Goal: Contribute content: Contribute content

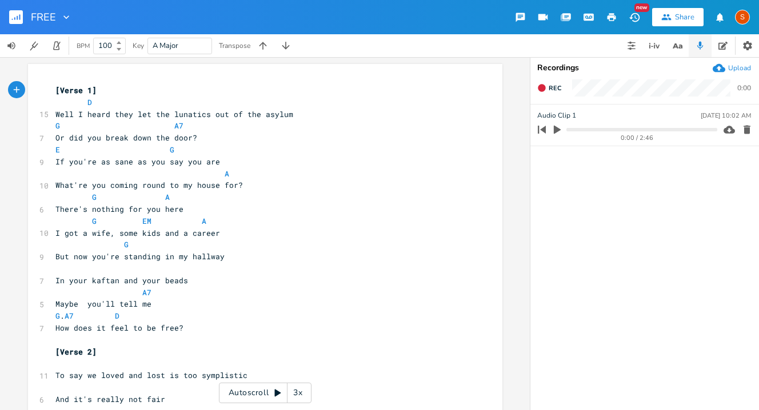
click at [557, 130] on icon "button" at bounding box center [557, 130] width 7 height 9
click at [605, 187] on ul "Audio Clip [DATE] 10:02 AM 0:29 / 2:46" at bounding box center [644, 257] width 229 height 305
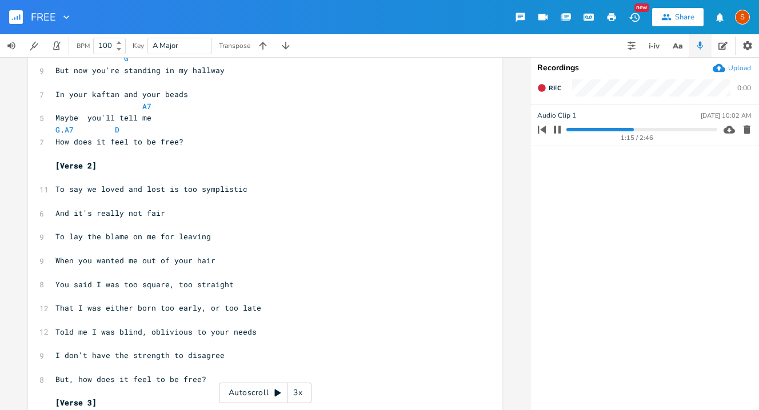
scroll to position [187, 0]
click at [277, 396] on icon at bounding box center [277, 393] width 9 height 9
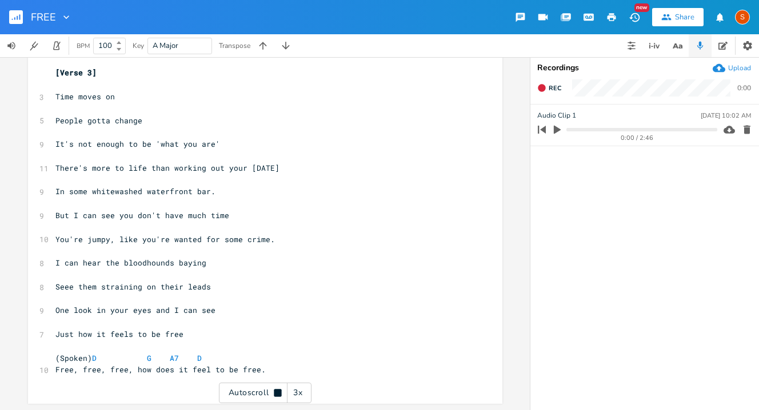
scroll to position [517, 0]
click at [300, 395] on div "3x" at bounding box center [298, 393] width 21 height 21
click at [281, 394] on icon at bounding box center [277, 392] width 7 height 7
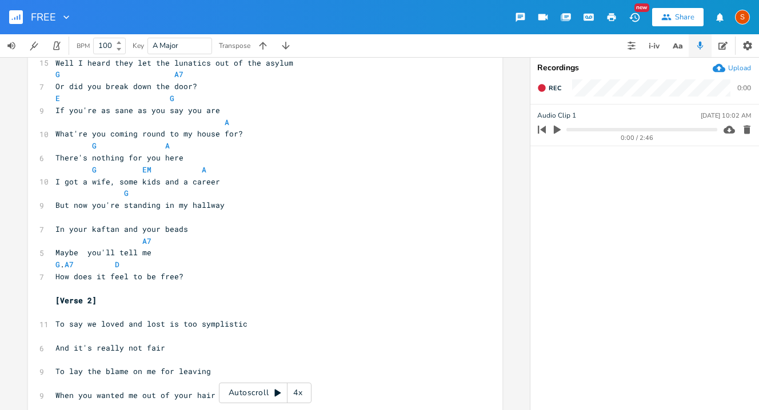
scroll to position [0, 0]
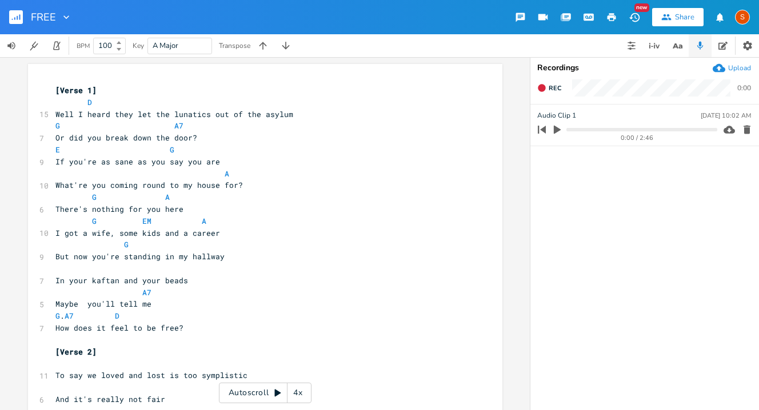
click at [280, 390] on icon at bounding box center [277, 393] width 9 height 9
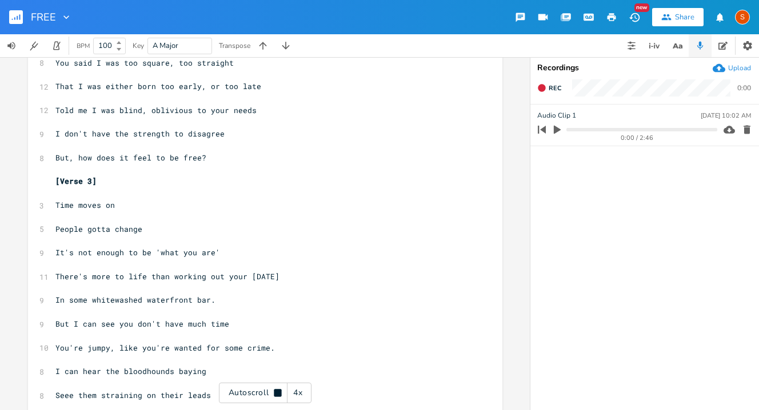
click at [588, 16] on icon "button" at bounding box center [588, 17] width 9 height 6
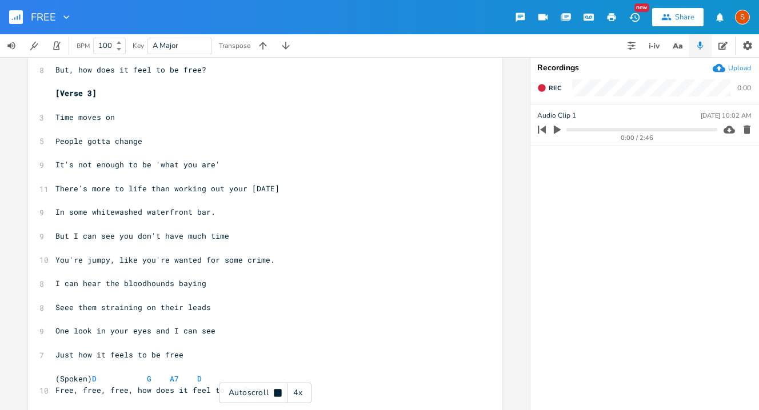
click at [636, 14] on icon "button" at bounding box center [635, 17] width 12 height 12
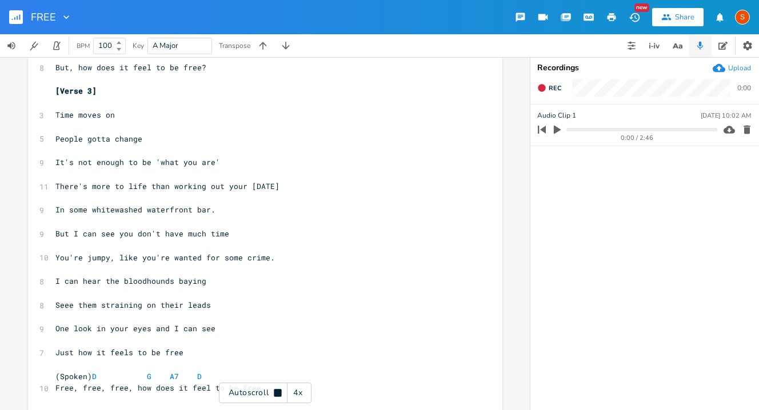
scroll to position [501, 0]
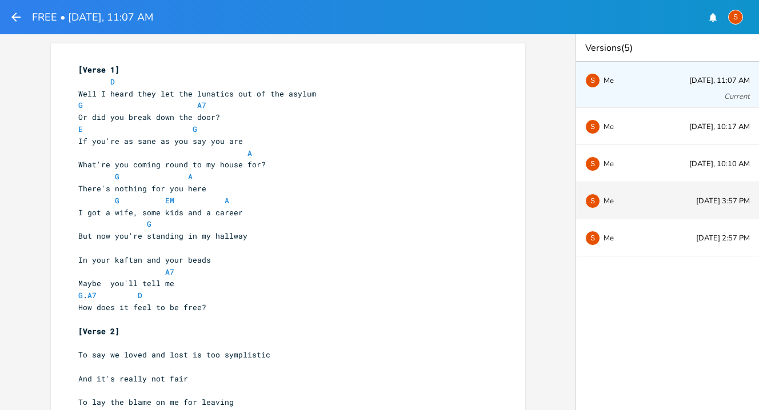
click at [633, 197] on div "S Me" at bounding box center [622, 200] width 75 height 7
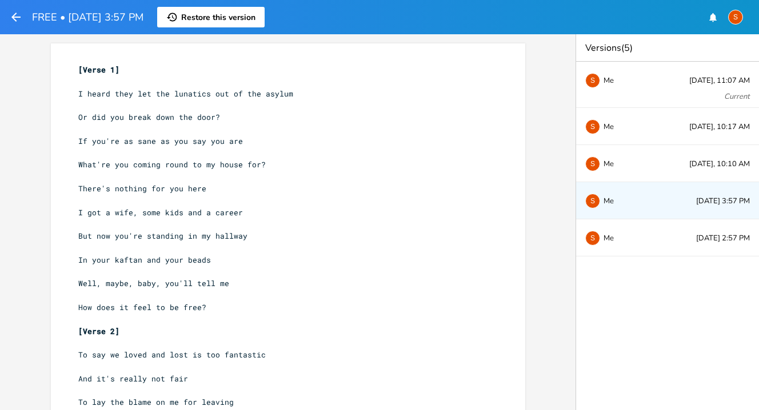
click at [432, 84] on pre "​" at bounding box center [282, 82] width 413 height 12
click at [18, 15] on icon "button" at bounding box center [16, 17] width 14 height 14
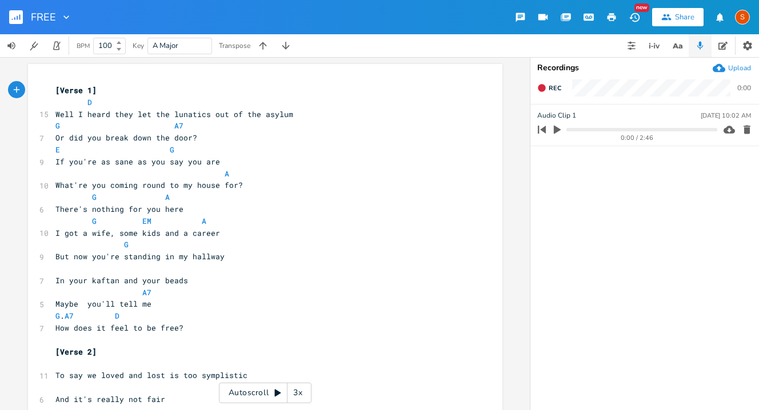
click at [17, 13] on rect "button" at bounding box center [16, 17] width 14 height 14
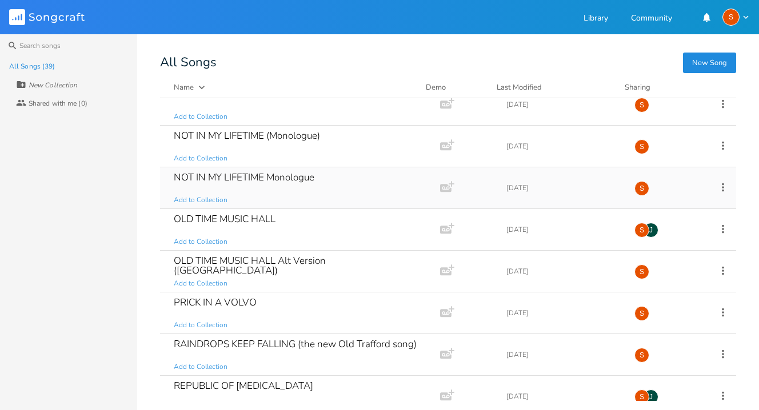
scroll to position [624, 0]
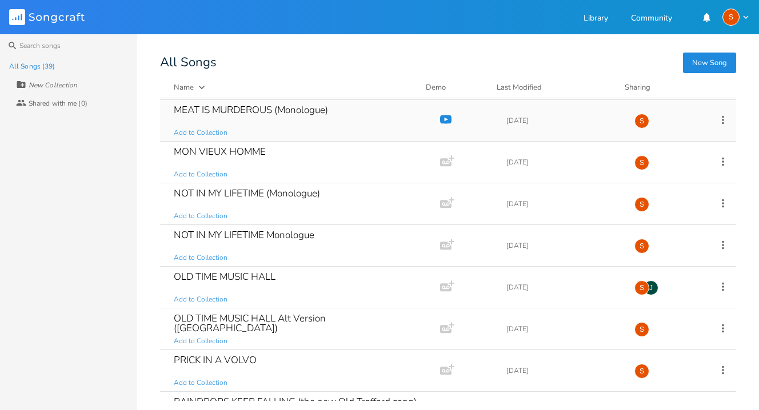
click at [317, 112] on div "MEAT IS MURDEROUS (Monologue)" at bounding box center [251, 110] width 154 height 10
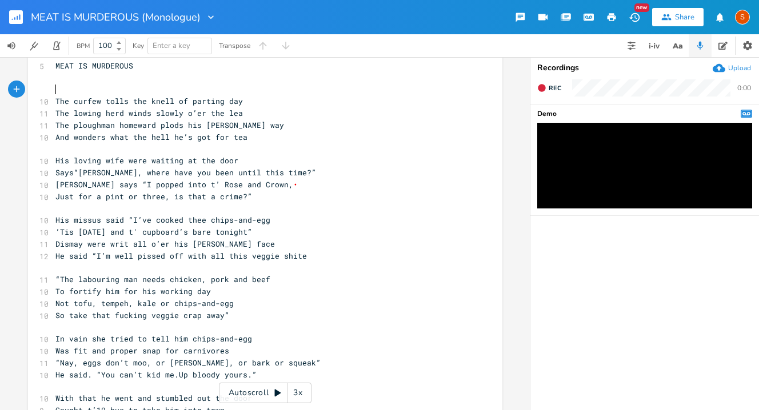
scroll to position [31, 0]
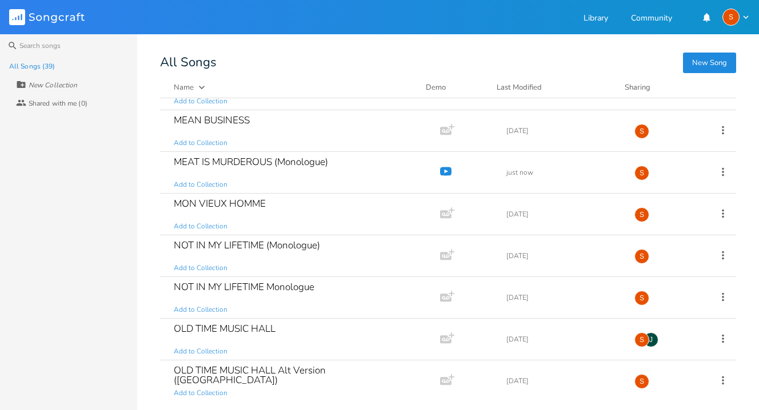
scroll to position [580, 0]
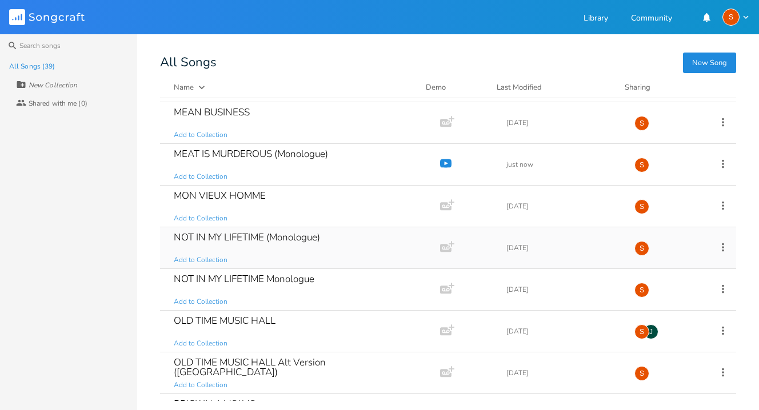
click at [242, 234] on div "NOT IN MY LIFETIME (Monologue)" at bounding box center [247, 238] width 146 height 10
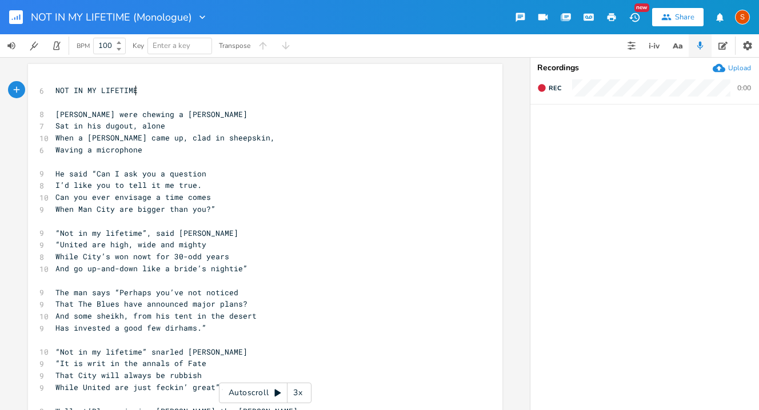
scroll to position [5, 0]
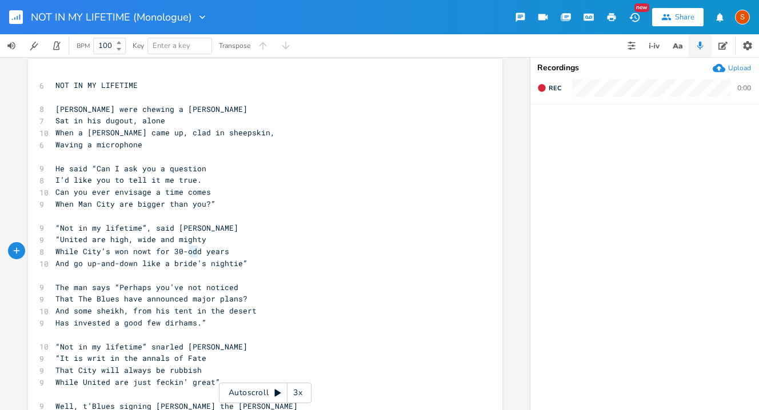
type textarea "odd"
drag, startPoint x: 196, startPoint y: 252, endPoint x: 179, endPoint y: 250, distance: 17.3
click at [179, 250] on span "While City’s won nowt for 30-odd years" at bounding box center [142, 251] width 174 height 10
type textarea "five"
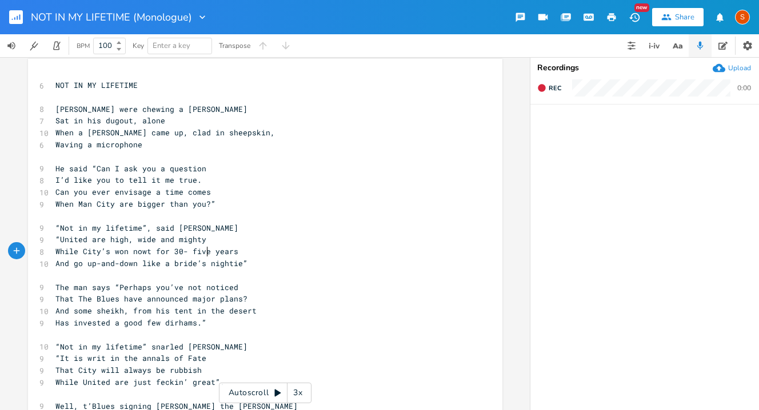
scroll to position [0, 13]
type textarea "0- five"
drag, startPoint x: 209, startPoint y: 250, endPoint x: 174, endPoint y: 252, distance: 34.9
click at [174, 252] on span "While City’s won nowt for 30- five years" at bounding box center [146, 251] width 183 height 10
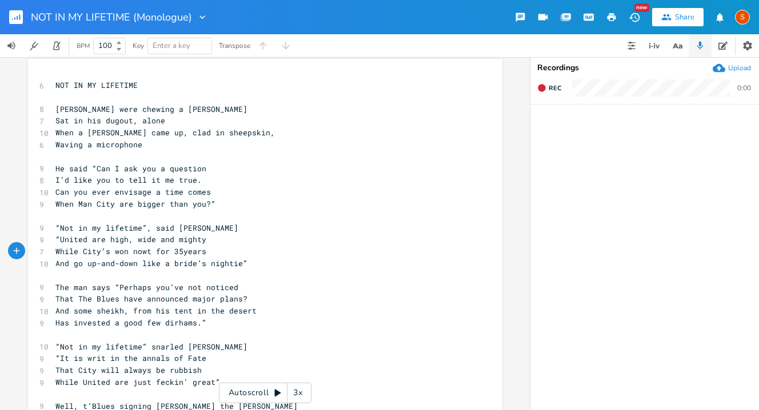
type textarea "5"
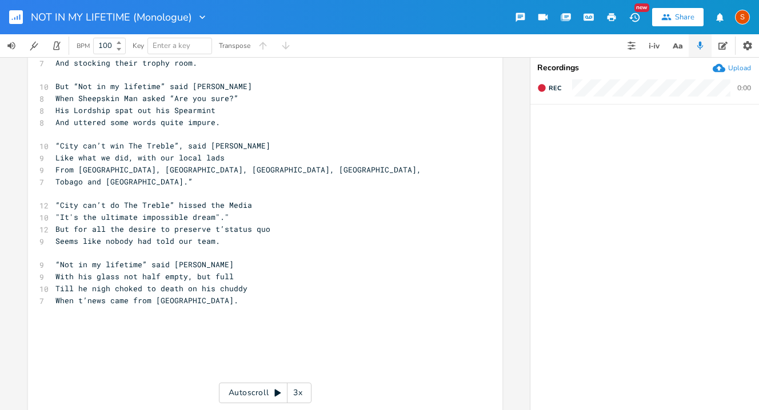
scroll to position [827, 0]
